Goal: Transaction & Acquisition: Purchase product/service

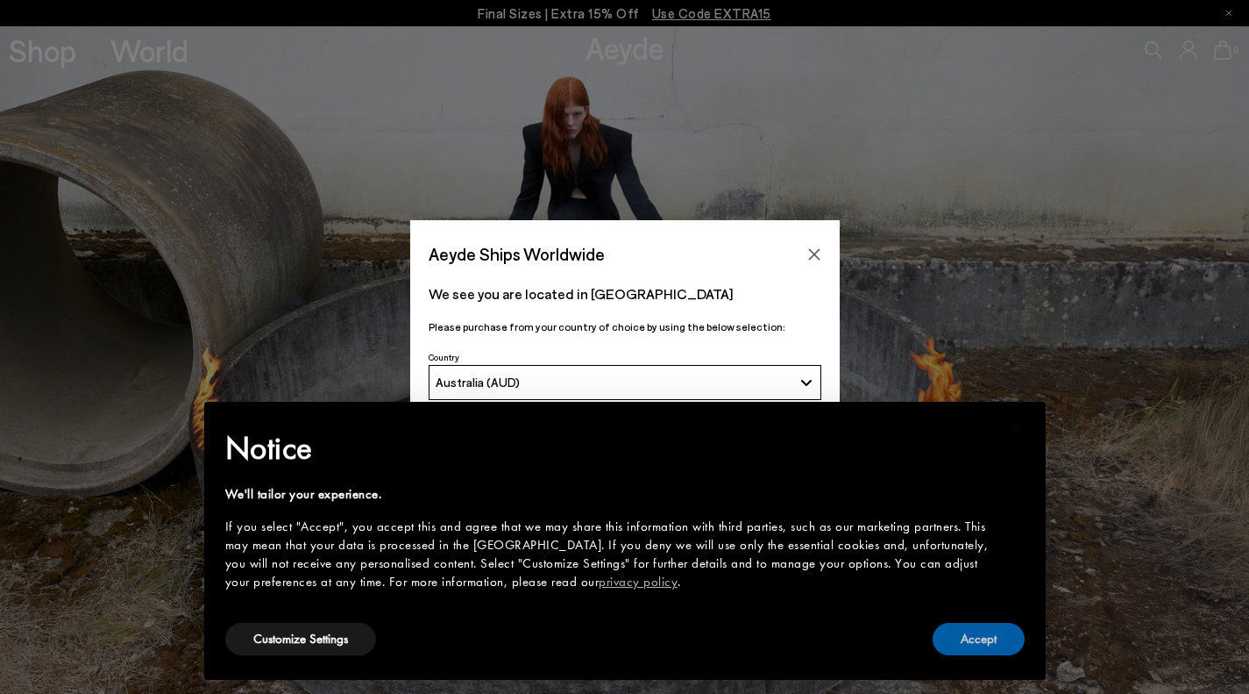
click at [986, 634] on button "Accept" at bounding box center [979, 639] width 92 height 32
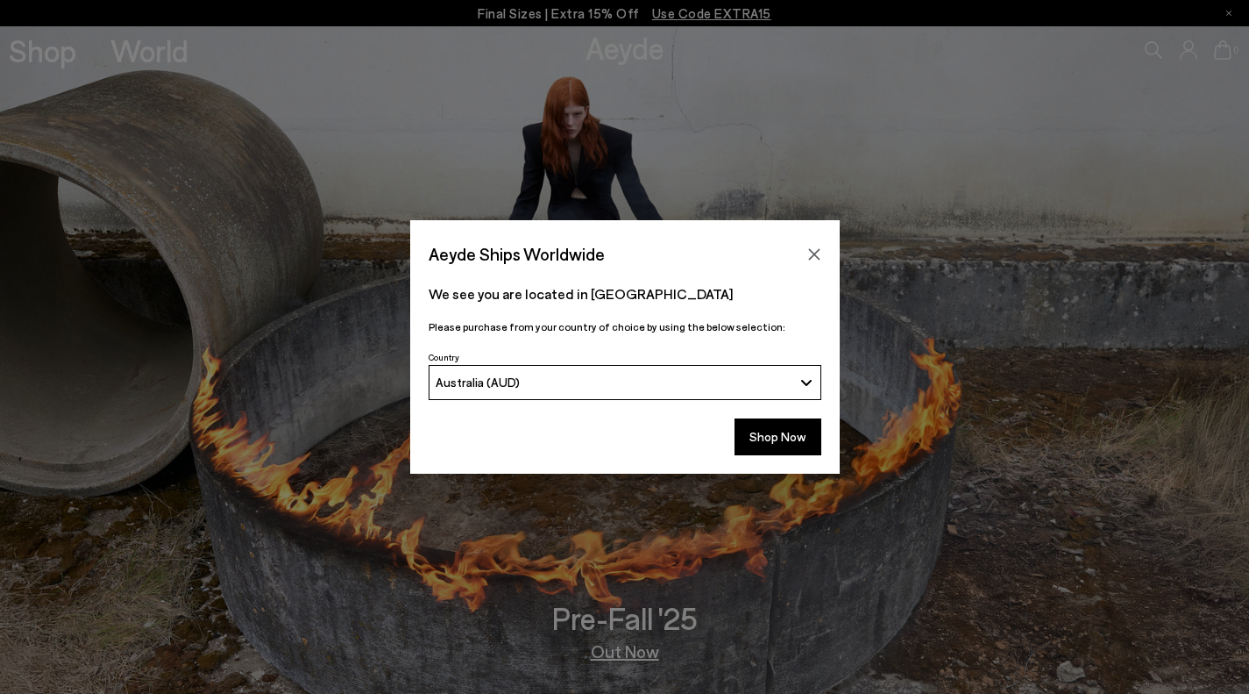
click at [815, 247] on icon "Close" at bounding box center [815, 254] width 14 height 14
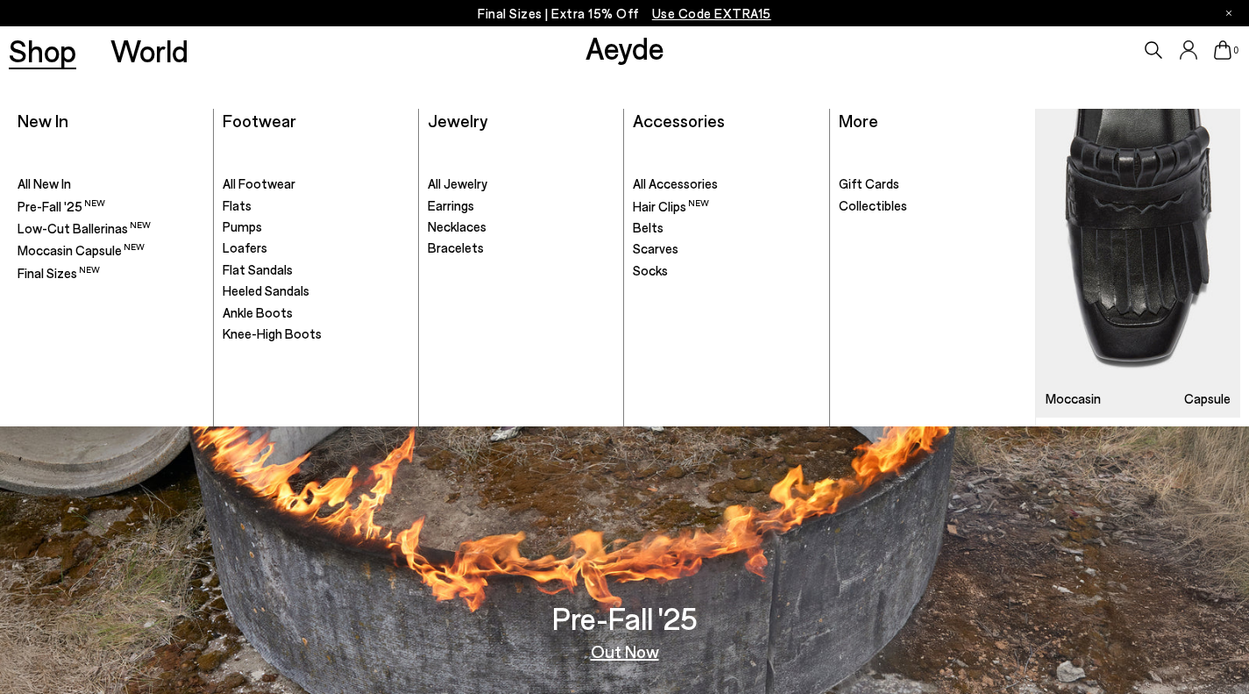
click at [259, 191] on span "All Footwear" at bounding box center [259, 183] width 73 height 16
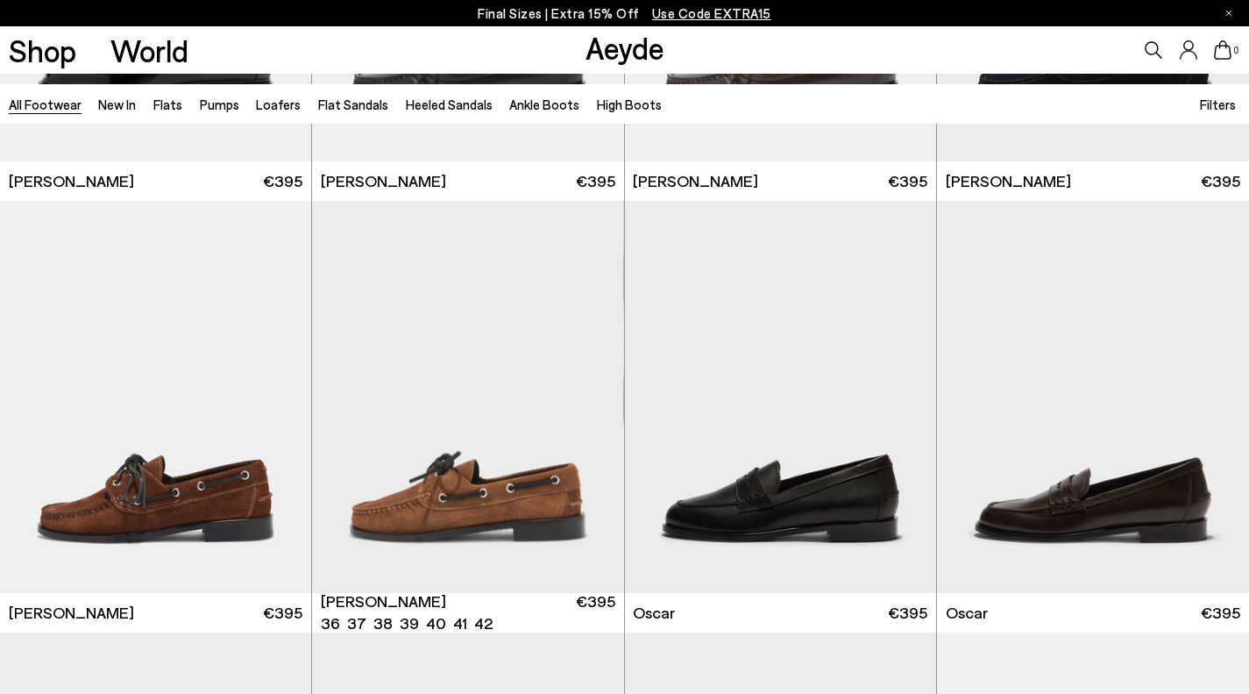
scroll to position [1648, 0]
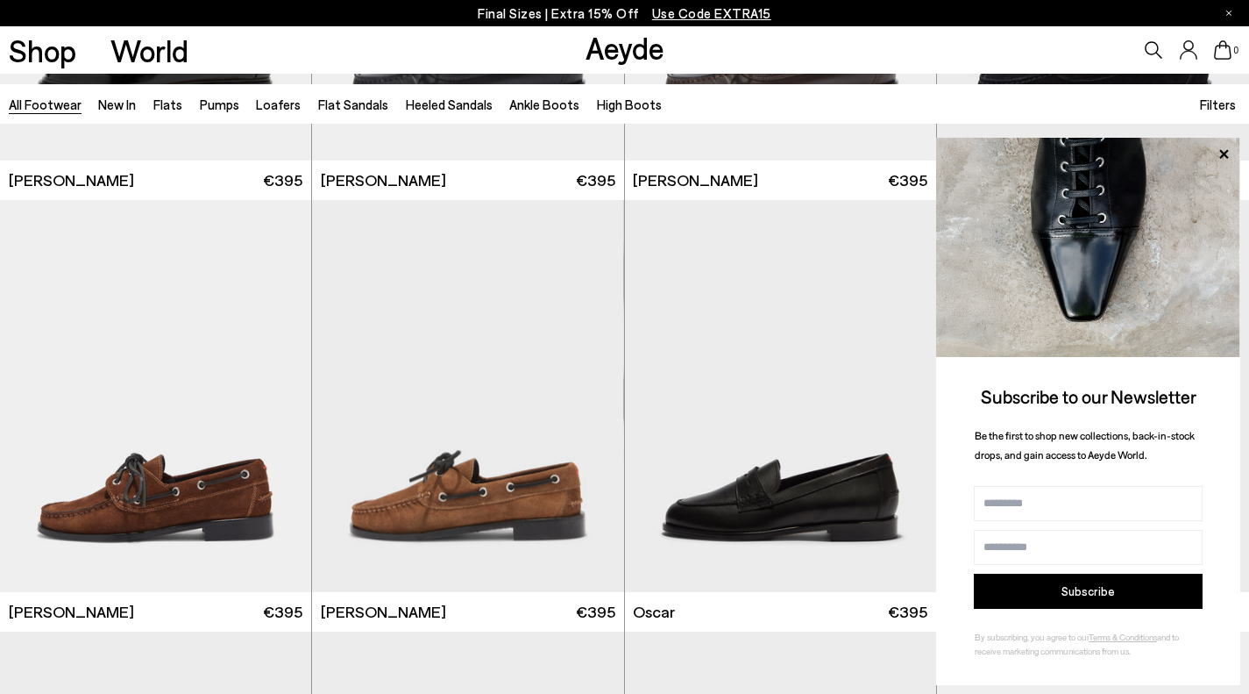
click at [536, 106] on link "Ankle Boots" at bounding box center [544, 104] width 70 height 16
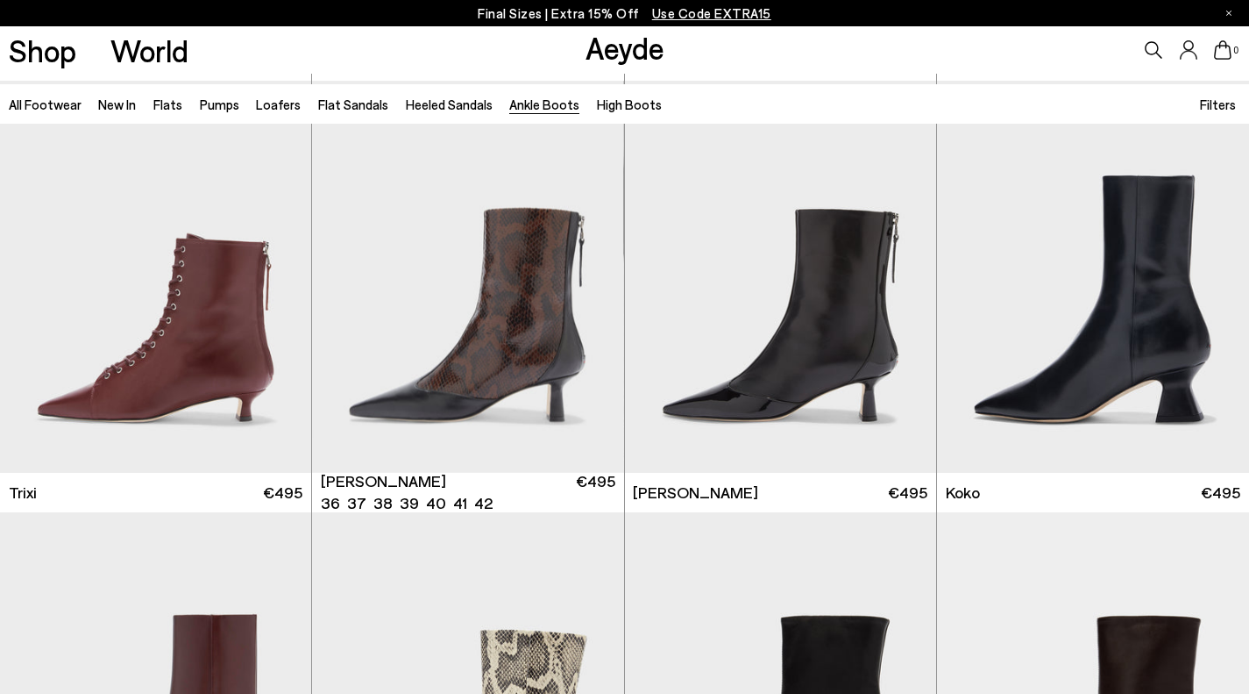
scroll to position [488, 0]
